Goal: Transaction & Acquisition: Obtain resource

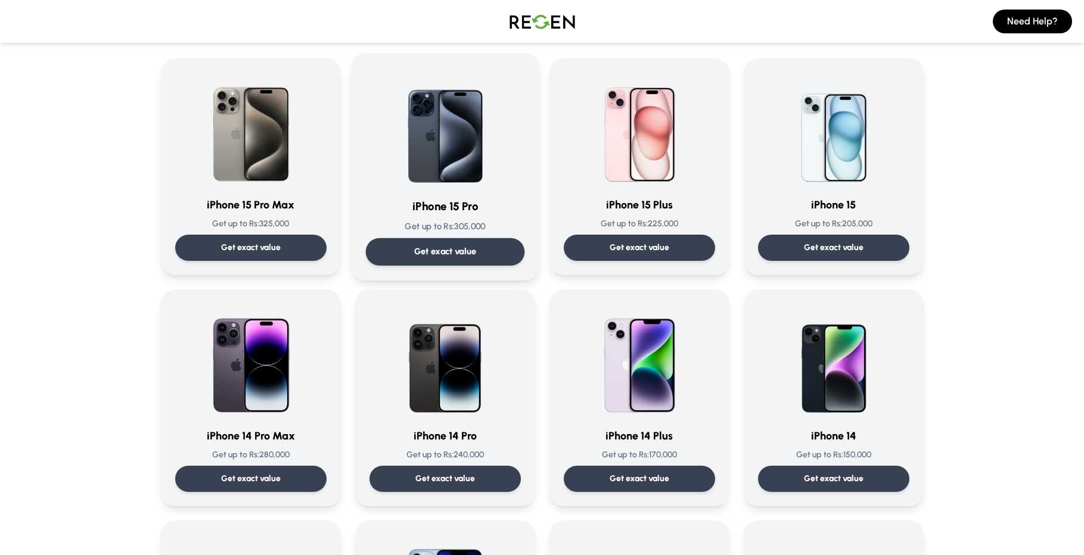
scroll to position [80, 0]
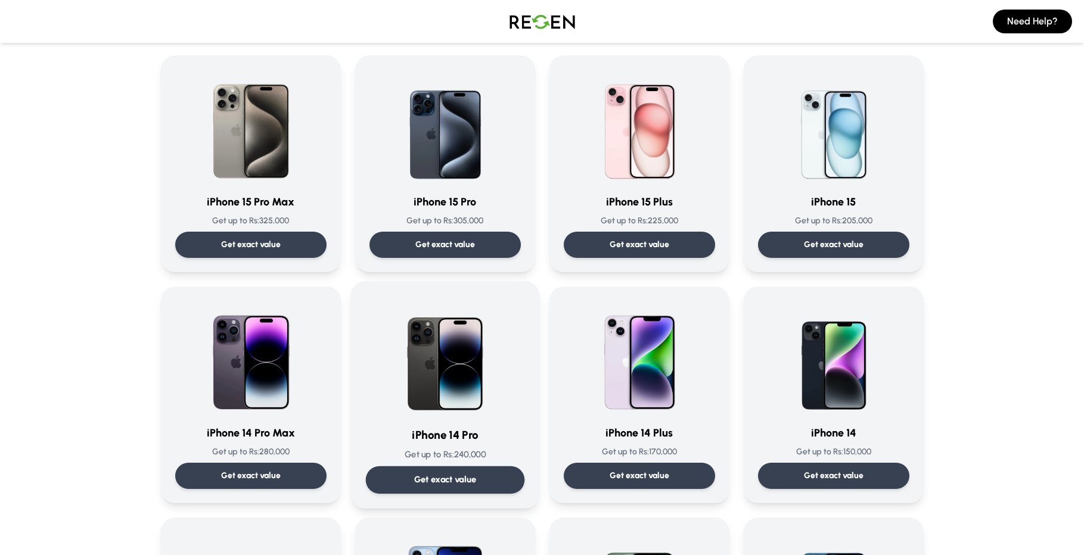
click at [471, 427] on h3 "iPhone 14 Pro" at bounding box center [444, 435] width 159 height 17
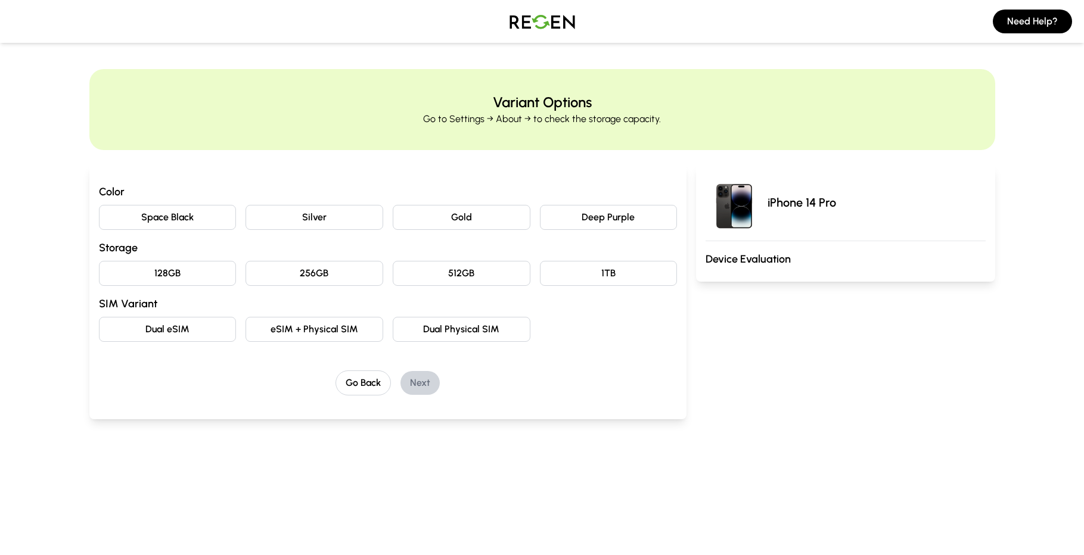
click at [624, 216] on button "Deep Purple" at bounding box center [609, 217] width 138 height 25
click at [202, 281] on button "128GB" at bounding box center [168, 273] width 138 height 25
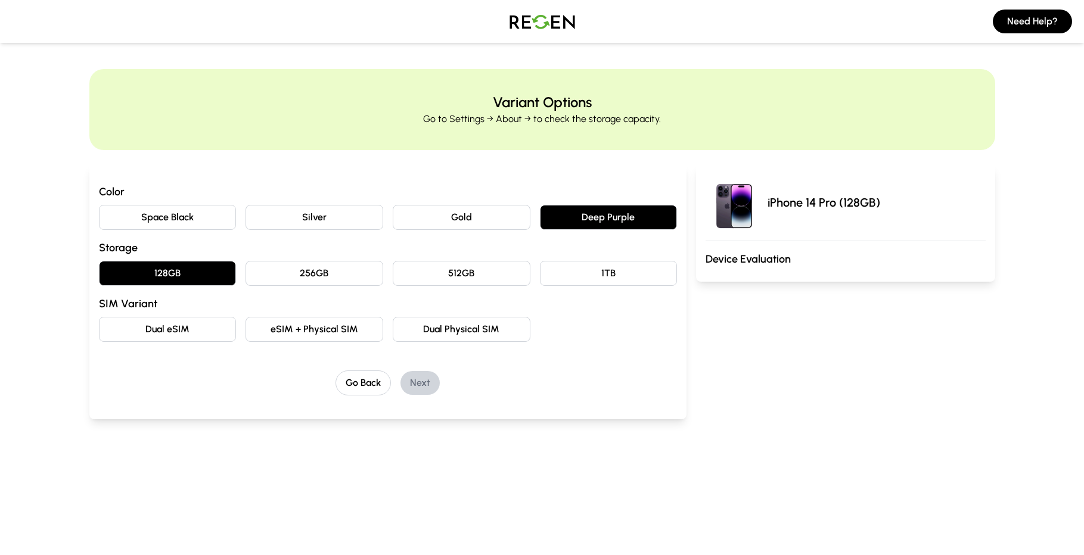
click at [438, 331] on button "Dual Physical SIM" at bounding box center [462, 329] width 138 height 25
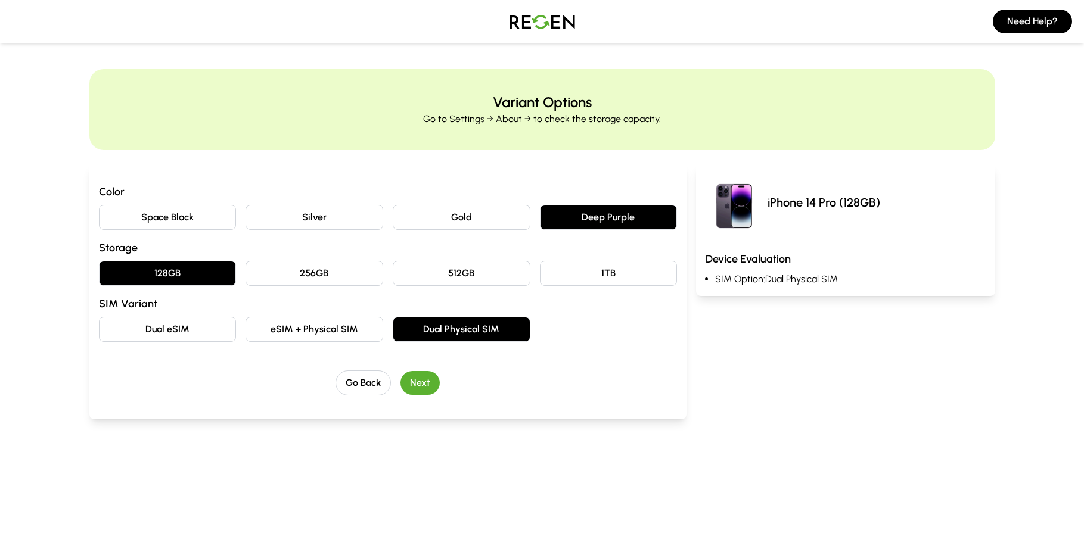
click at [424, 379] on button "Next" at bounding box center [419, 383] width 39 height 24
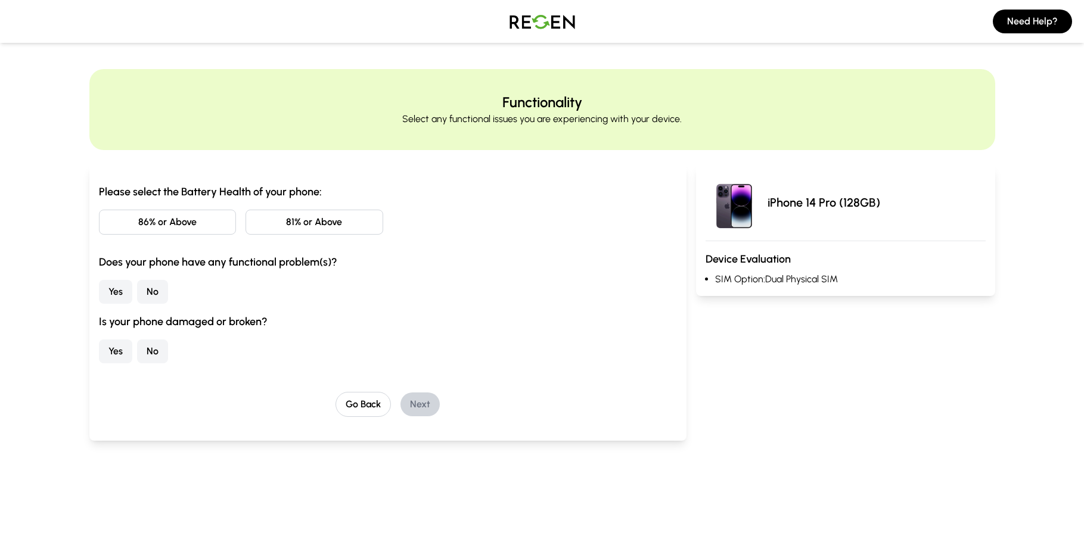
click at [146, 294] on button "No" at bounding box center [152, 292] width 31 height 24
click at [151, 351] on button "No" at bounding box center [152, 352] width 31 height 24
click at [303, 224] on button "81% or Above" at bounding box center [314, 222] width 138 height 25
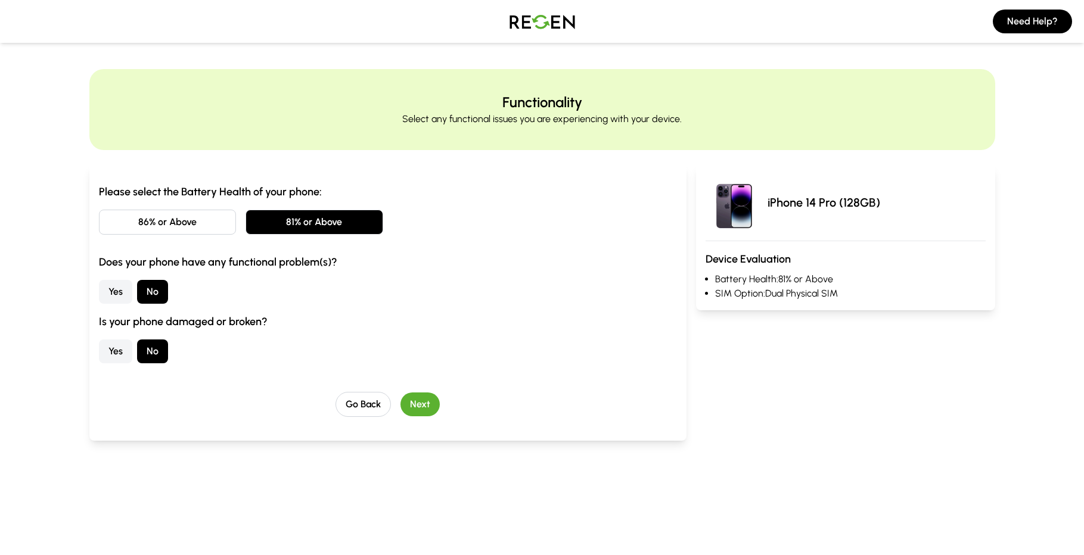
click at [422, 396] on button "Next" at bounding box center [419, 405] width 39 height 24
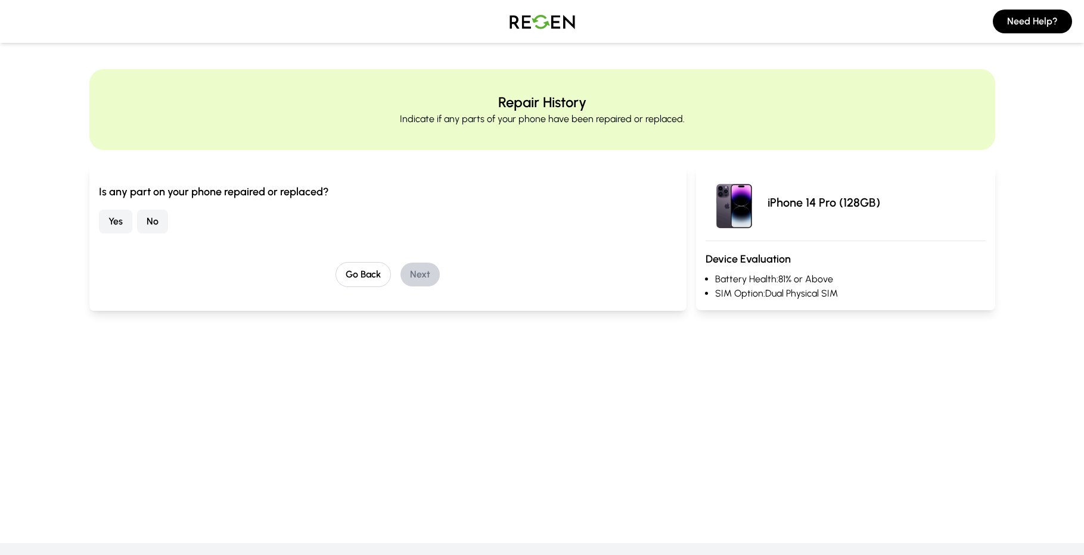
click at [154, 219] on button "No" at bounding box center [152, 222] width 31 height 24
click at [426, 270] on button "Next" at bounding box center [419, 275] width 39 height 24
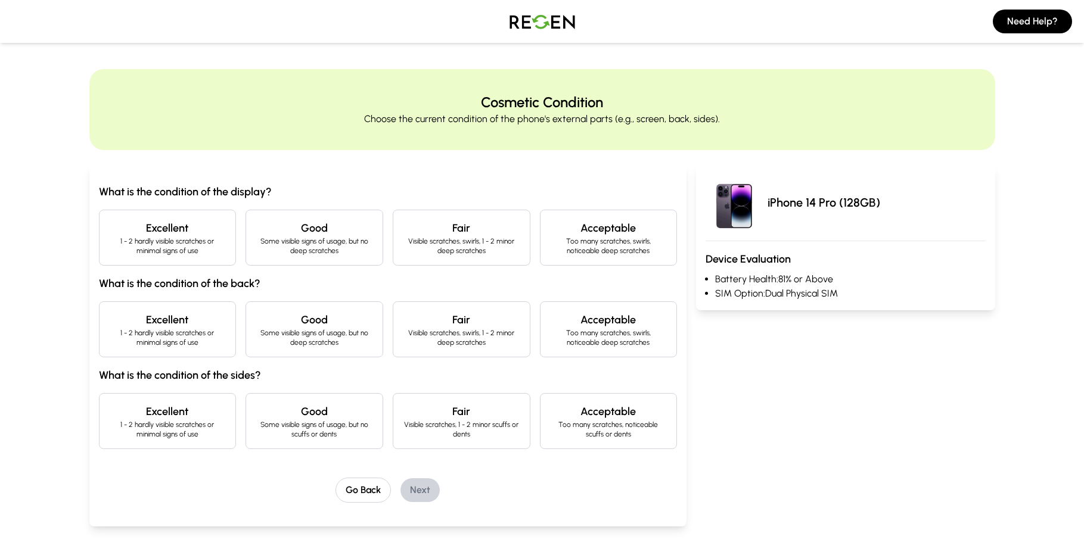
click at [204, 220] on h4 "Excellent" at bounding box center [167, 228] width 117 height 17
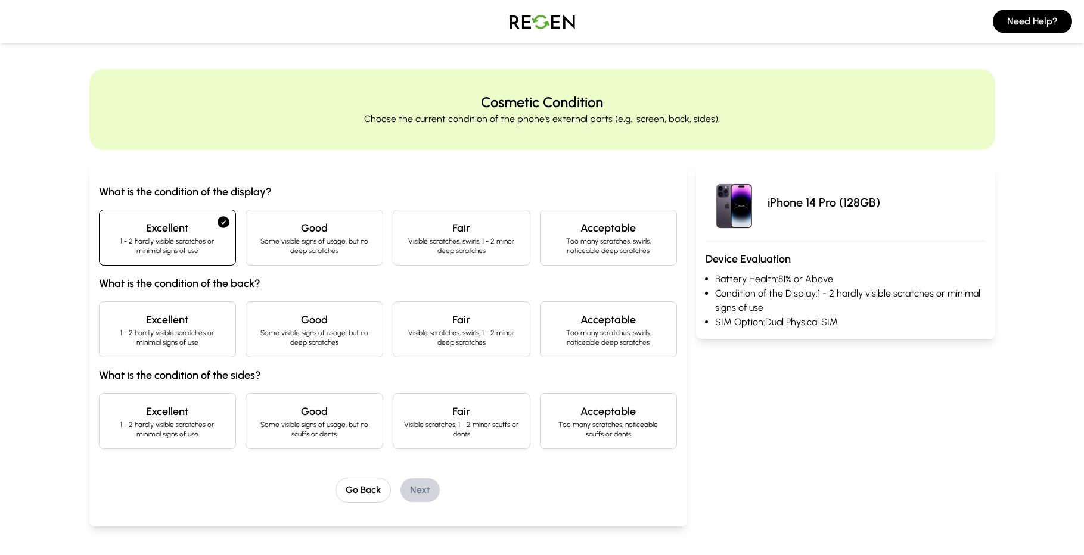
click at [195, 323] on h4 "Excellent" at bounding box center [167, 320] width 117 height 17
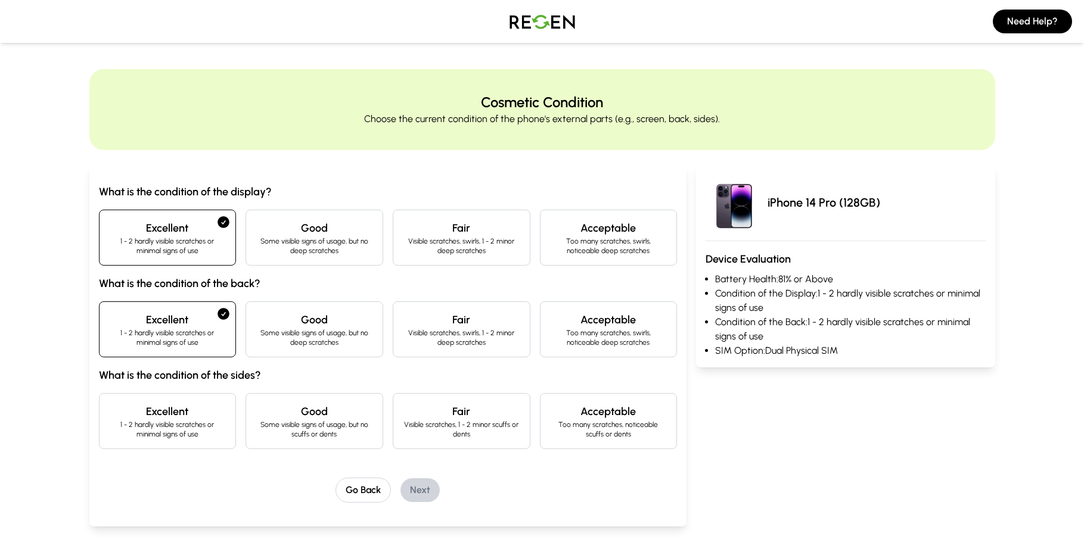
click at [178, 428] on p "1 - 2 hardly visible scratches or minimal signs of use" at bounding box center [167, 429] width 117 height 19
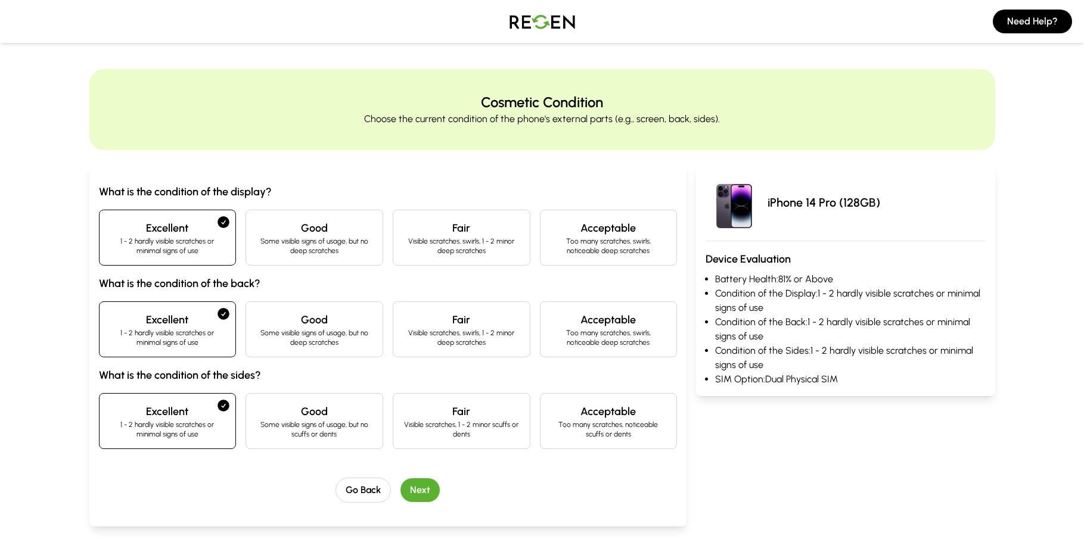
click at [418, 485] on button "Next" at bounding box center [419, 490] width 39 height 24
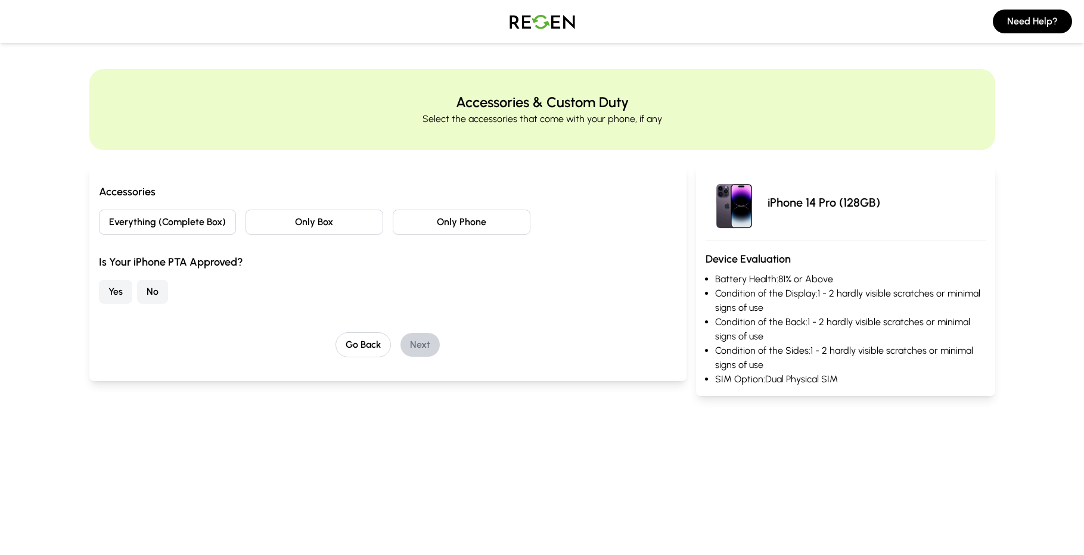
click at [201, 220] on button "Everything (Complete Box)" at bounding box center [168, 222] width 138 height 25
click at [119, 282] on button "Yes" at bounding box center [115, 292] width 33 height 24
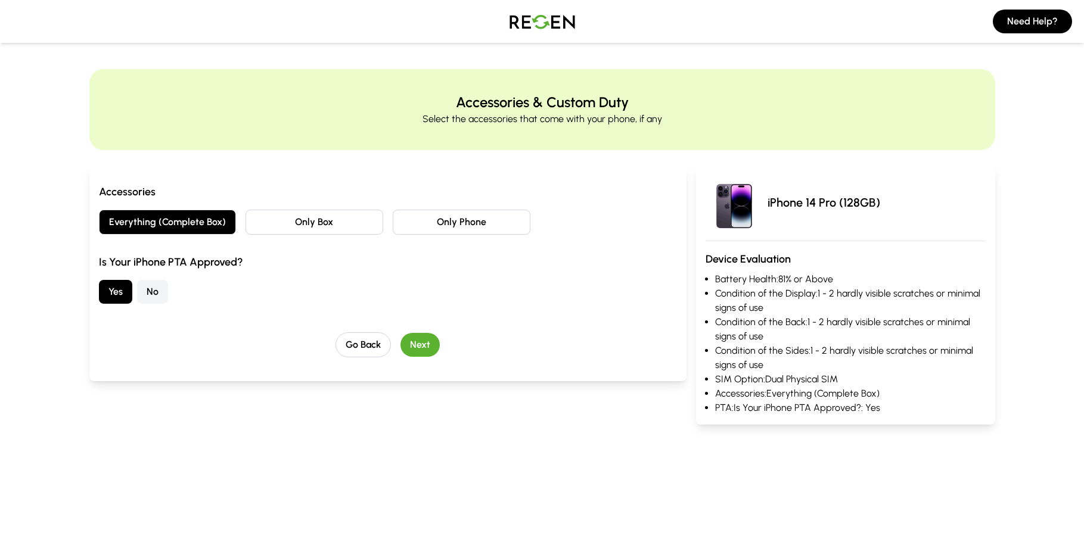
click at [414, 347] on button "Next" at bounding box center [419, 345] width 39 height 24
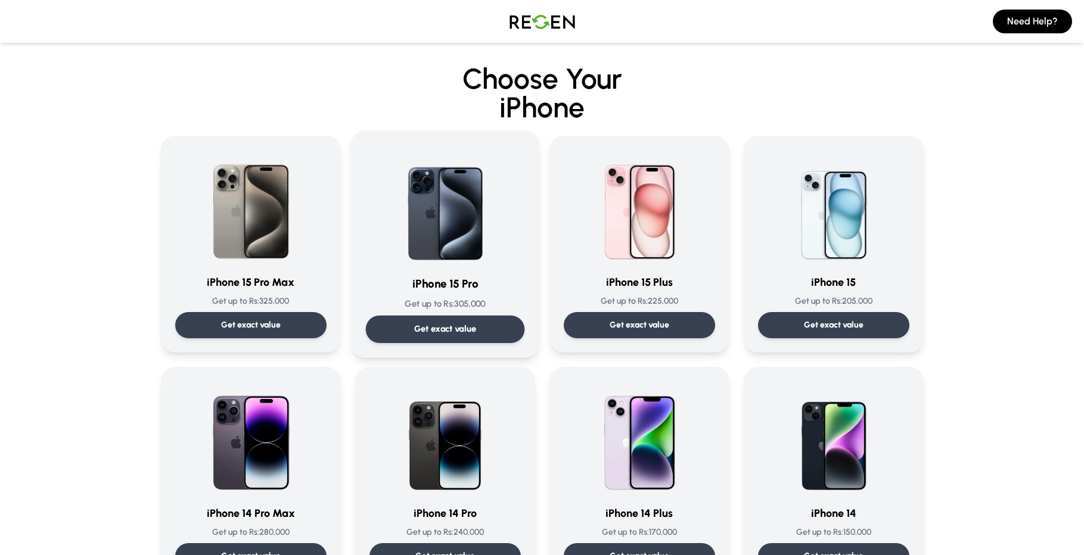
click at [443, 235] on img at bounding box center [445, 205] width 120 height 120
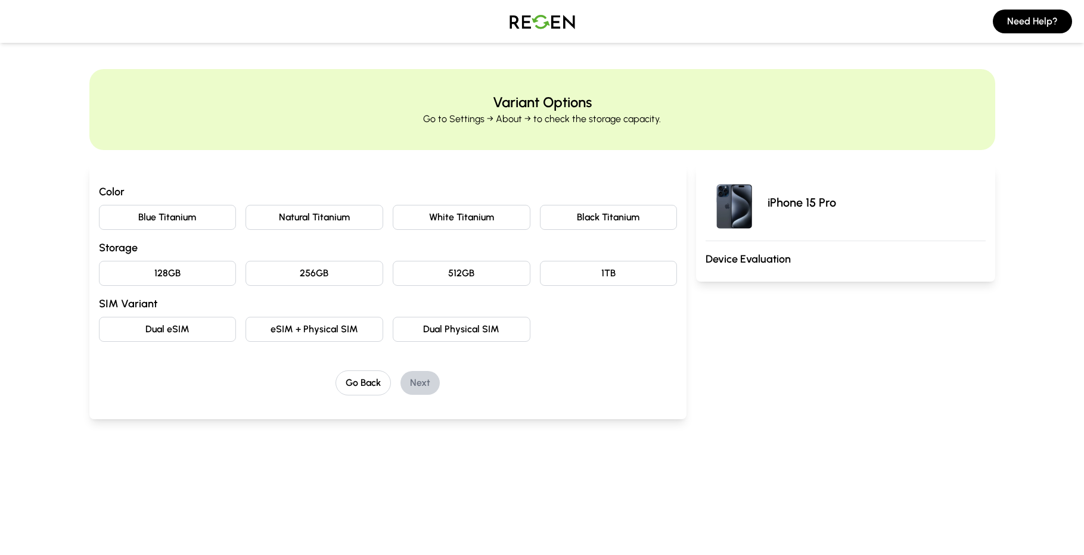
click at [307, 213] on button "Natural Titanium" at bounding box center [314, 217] width 138 height 25
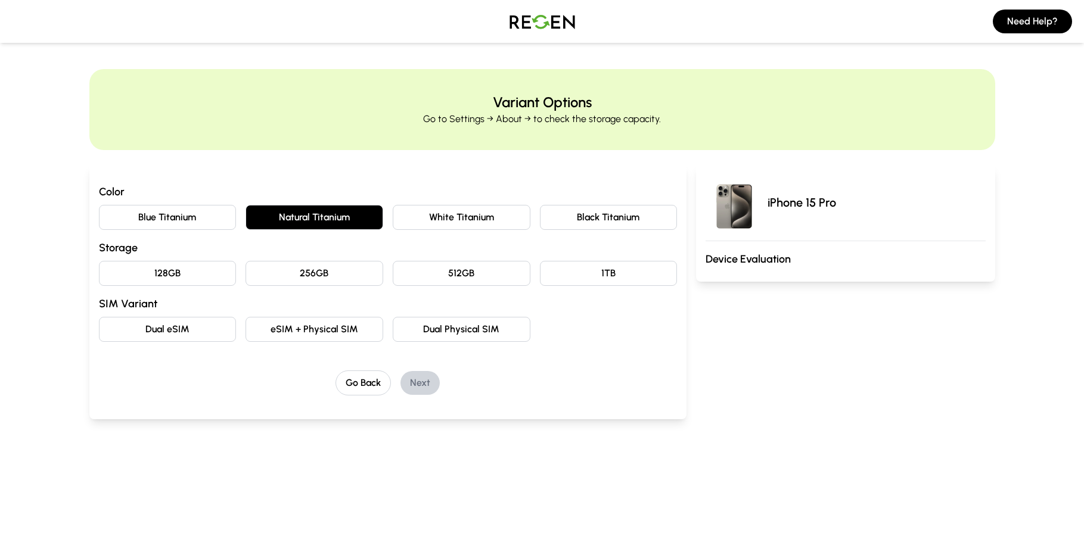
click at [288, 273] on button "256GB" at bounding box center [314, 273] width 138 height 25
click at [473, 330] on button "Dual Physical SIM" at bounding box center [462, 329] width 138 height 25
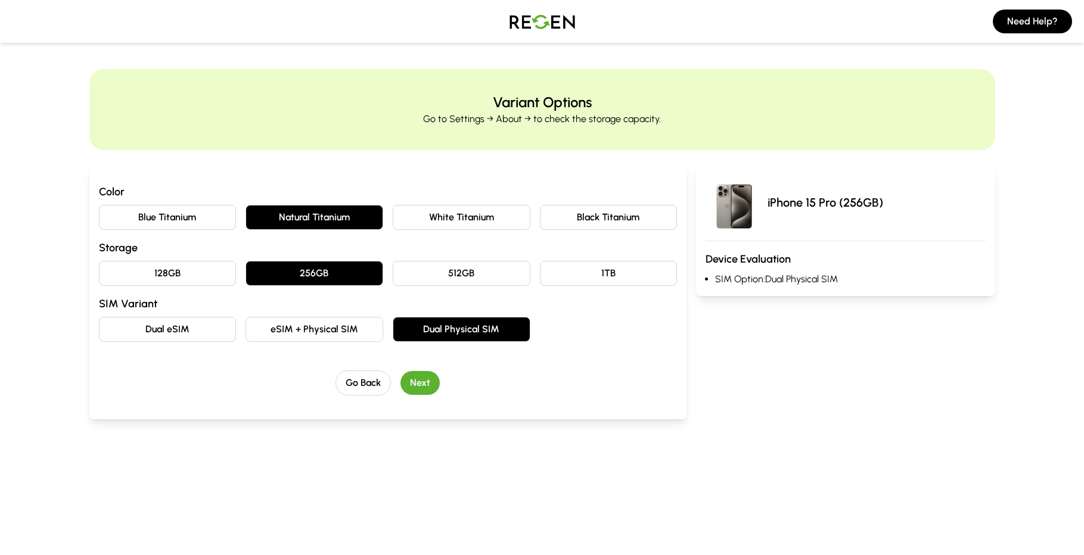
click at [431, 387] on button "Next" at bounding box center [419, 383] width 39 height 24
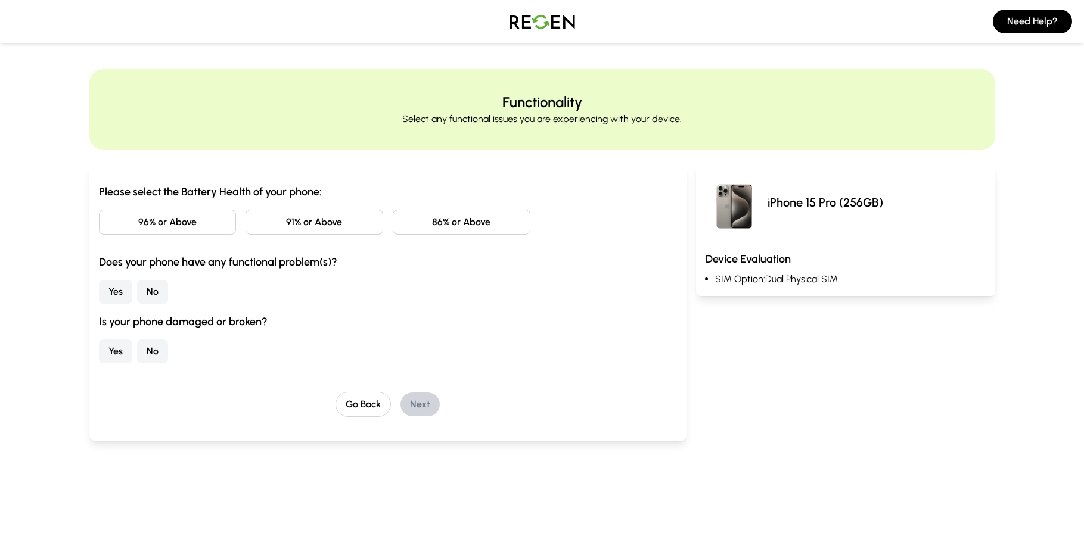
click at [298, 231] on button "91% or Above" at bounding box center [314, 222] width 138 height 25
click at [140, 285] on button "No" at bounding box center [152, 292] width 31 height 24
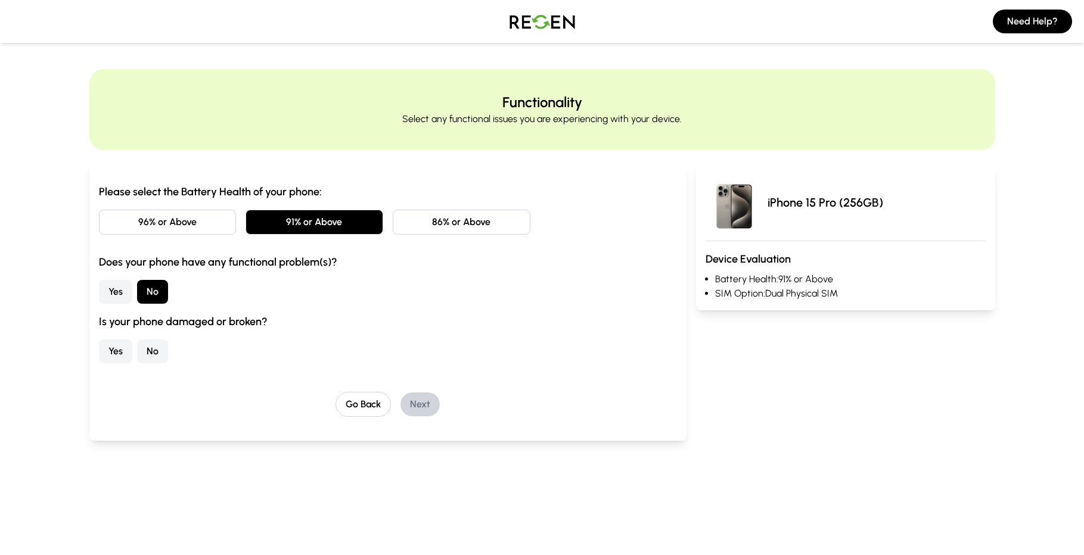
click at [149, 356] on button "No" at bounding box center [152, 352] width 31 height 24
click at [432, 405] on button "Next" at bounding box center [419, 405] width 39 height 24
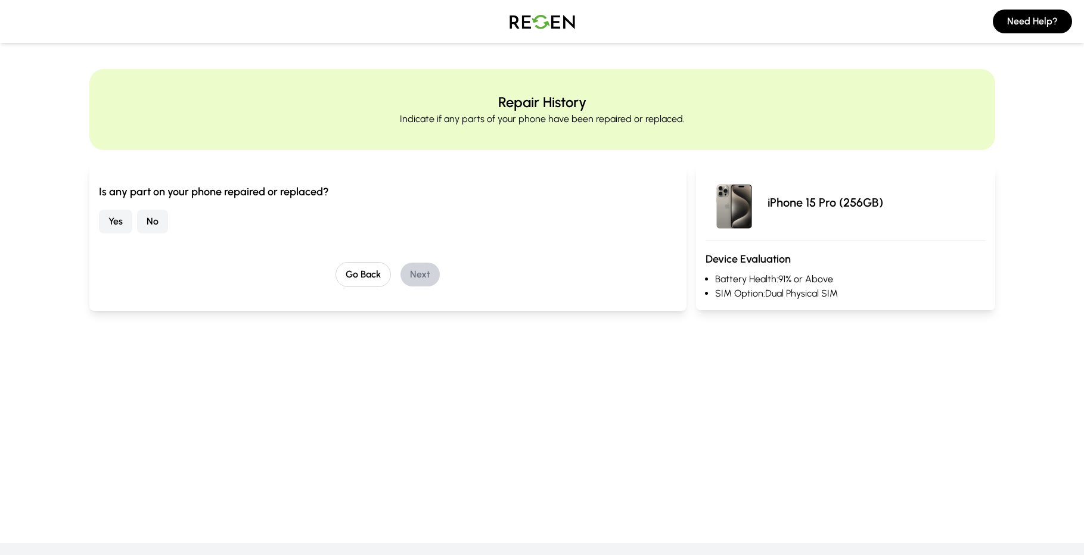
click at [151, 214] on button "No" at bounding box center [152, 222] width 31 height 24
click at [435, 280] on button "Next" at bounding box center [419, 275] width 39 height 24
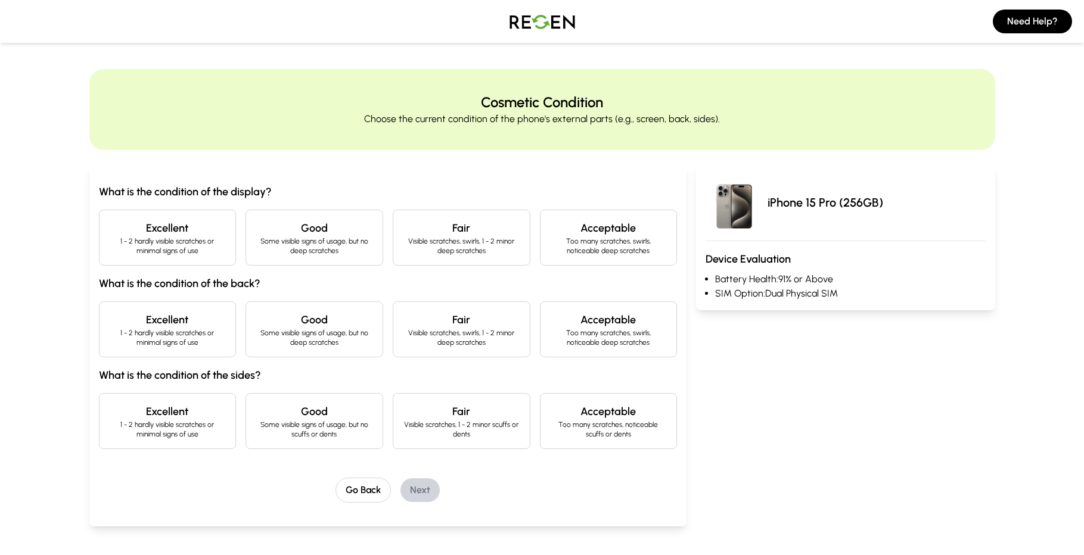
click at [229, 244] on div "Excellent 1 - 2 hardly visible scratches or minimal signs of use" at bounding box center [168, 238] width 138 height 56
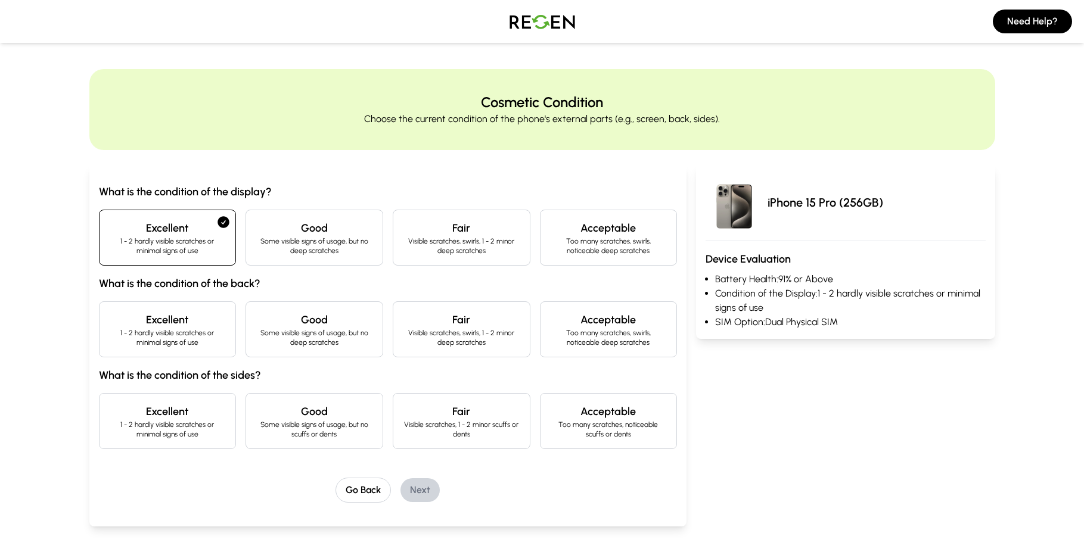
click at [186, 332] on p "1 - 2 hardly visible scratches or minimal signs of use" at bounding box center [167, 337] width 117 height 19
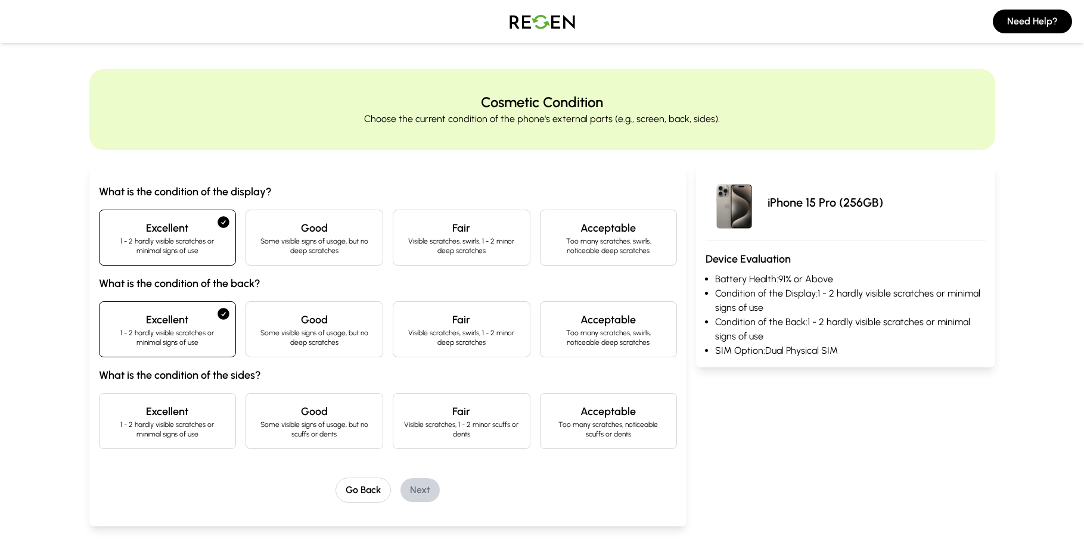
click at [191, 412] on h4 "Excellent" at bounding box center [167, 411] width 117 height 17
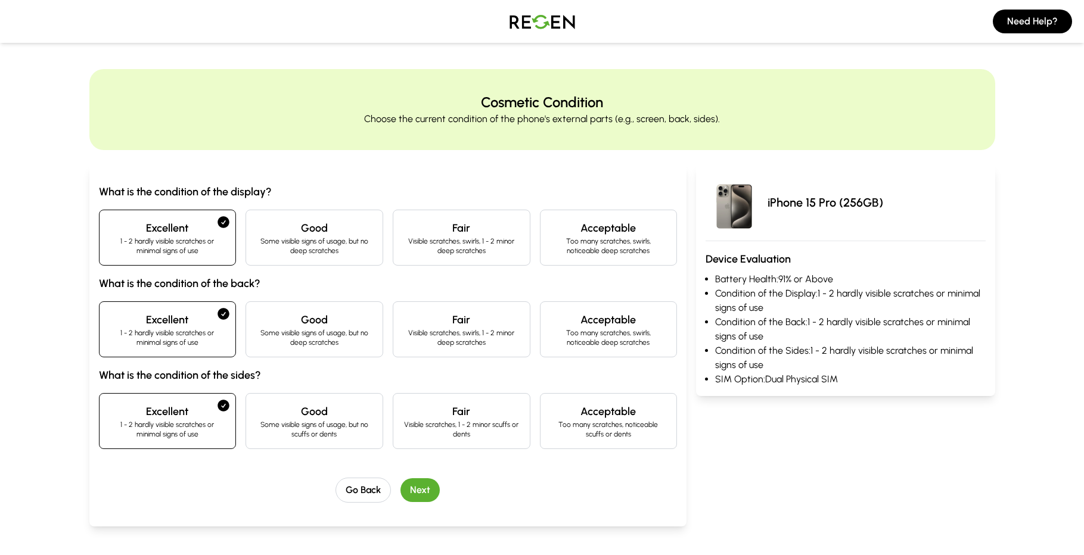
click at [420, 487] on button "Next" at bounding box center [419, 490] width 39 height 24
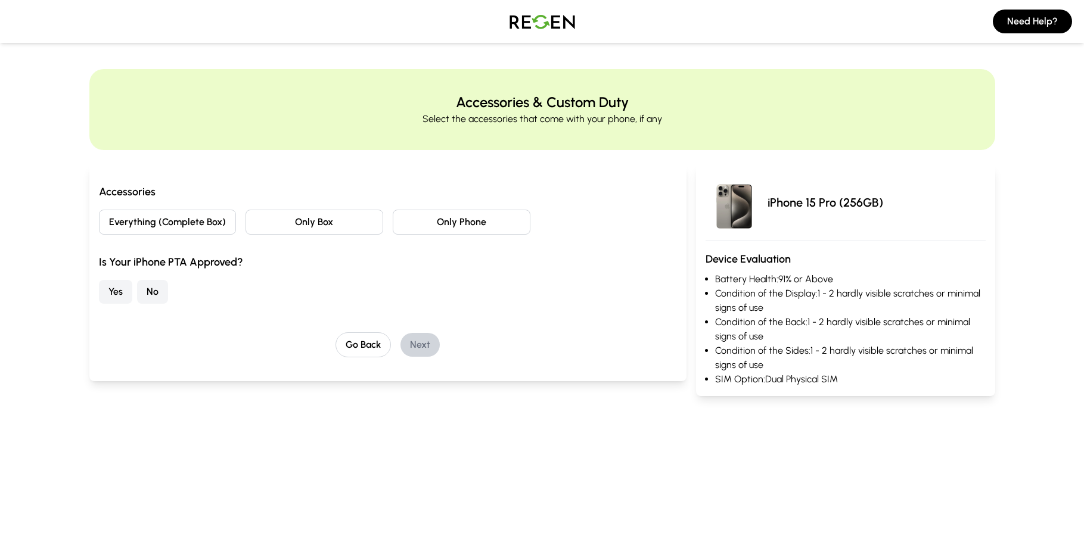
click at [185, 223] on button "Everything (Complete Box)" at bounding box center [168, 222] width 138 height 25
click at [116, 292] on button "Yes" at bounding box center [115, 292] width 33 height 24
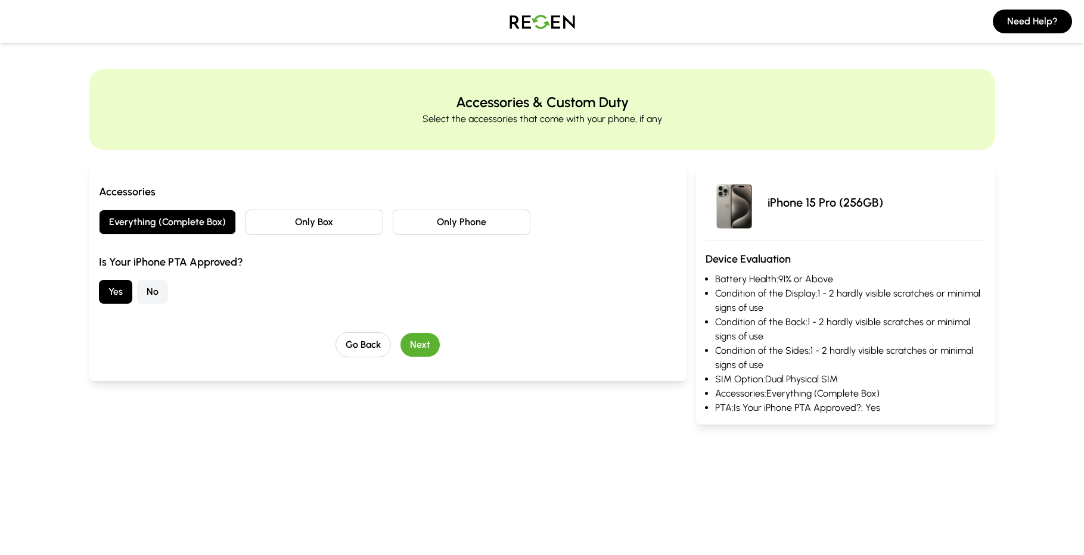
click at [428, 341] on button "Next" at bounding box center [419, 345] width 39 height 24
